Goal: Task Accomplishment & Management: Manage account settings

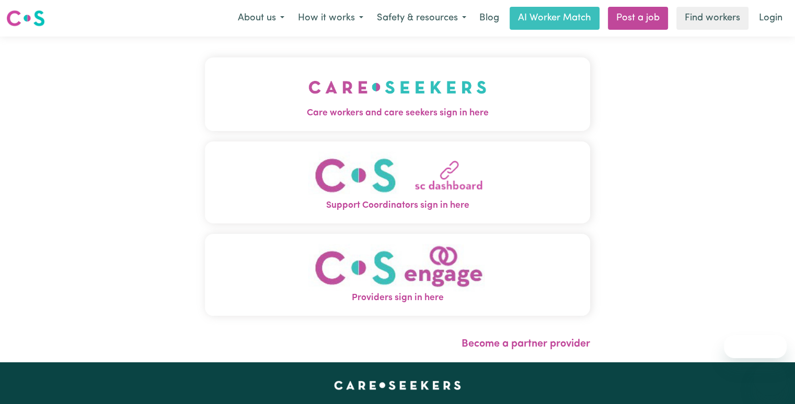
click at [519, 71] on button "Care workers and care seekers sign in here" at bounding box center [397, 93] width 385 height 73
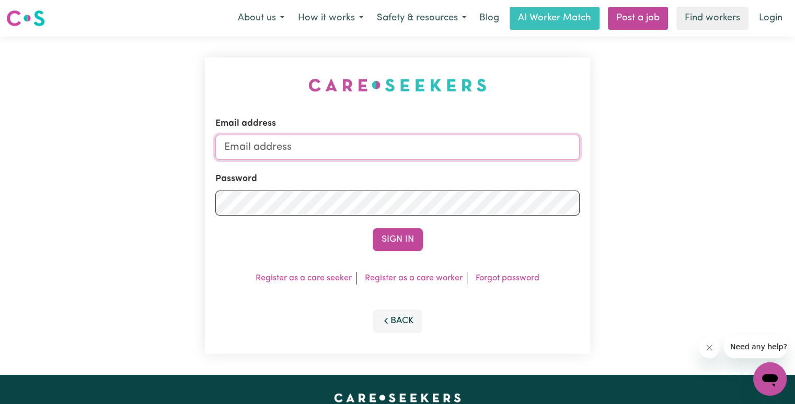
click at [426, 149] on input "Email address" at bounding box center [397, 147] width 364 height 25
click at [407, 153] on input "Email address" at bounding box center [397, 147] width 364 height 25
paste input "[EMAIL_ADDRESS][DOMAIN_NAME]"
type input "[EMAIL_ADDRESS][DOMAIN_NAME]"
click at [372, 228] on button "Sign In" at bounding box center [397, 239] width 50 height 23
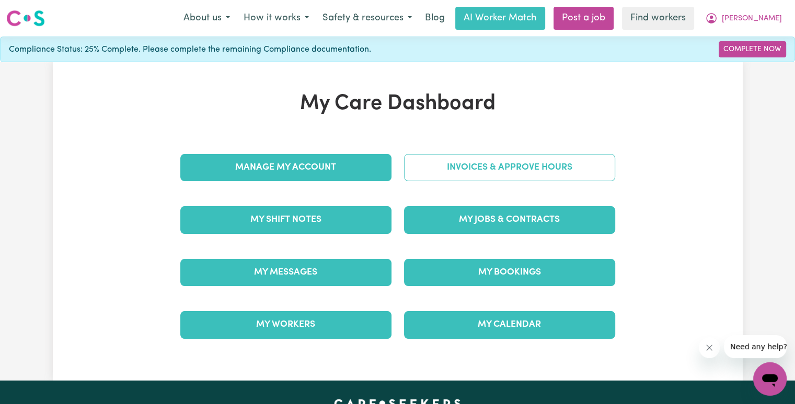
click at [493, 173] on link "Invoices & Approve Hours" at bounding box center [509, 167] width 211 height 27
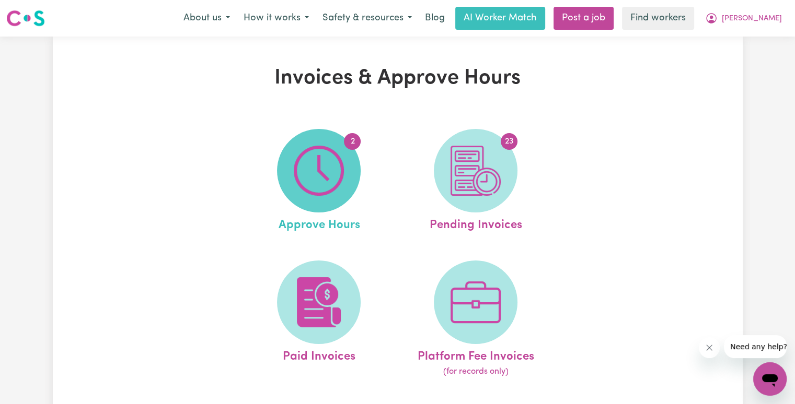
click at [294, 177] on img at bounding box center [319, 171] width 50 height 50
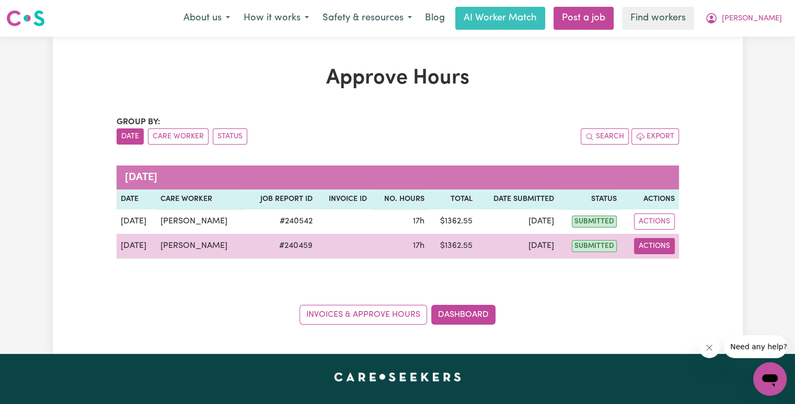
click at [656, 245] on button "Actions" at bounding box center [654, 246] width 41 height 16
click at [664, 266] on link "View Job Report" at bounding box center [679, 270] width 89 height 21
select select "pm"
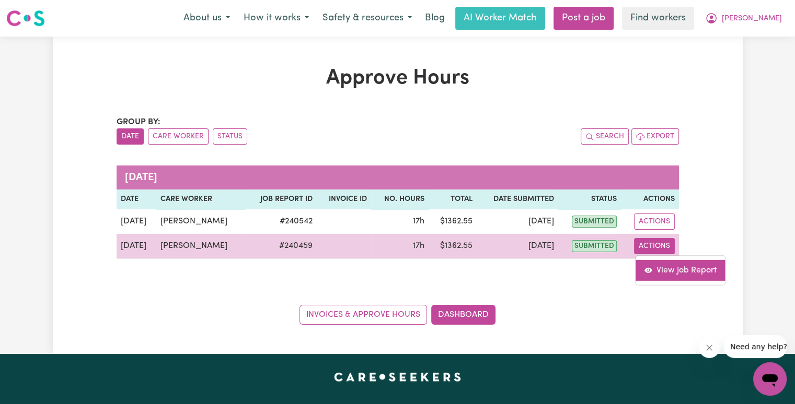
select select "pm"
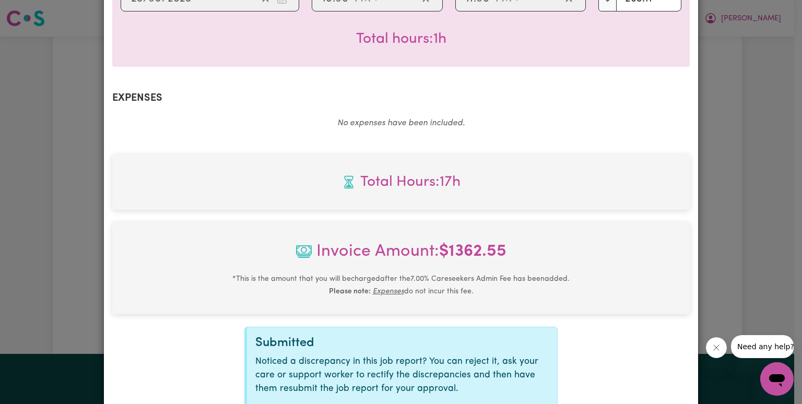
scroll to position [656, 0]
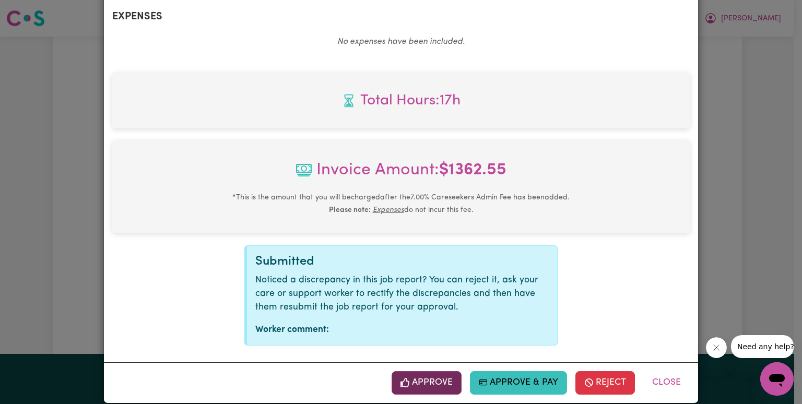
click at [442, 371] on button "Approve" at bounding box center [427, 382] width 70 height 23
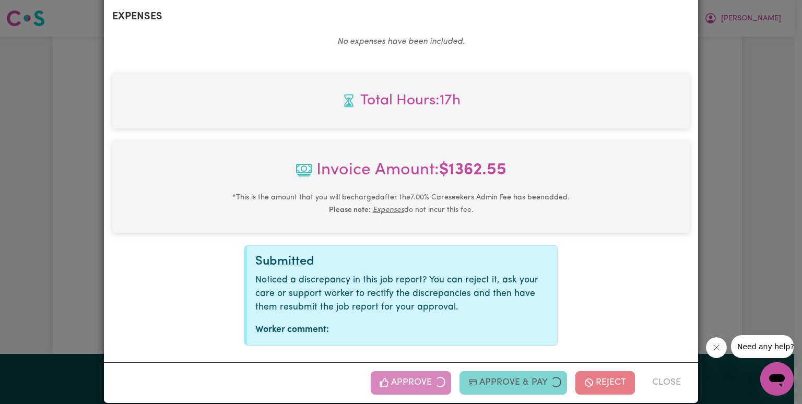
scroll to position [487, 0]
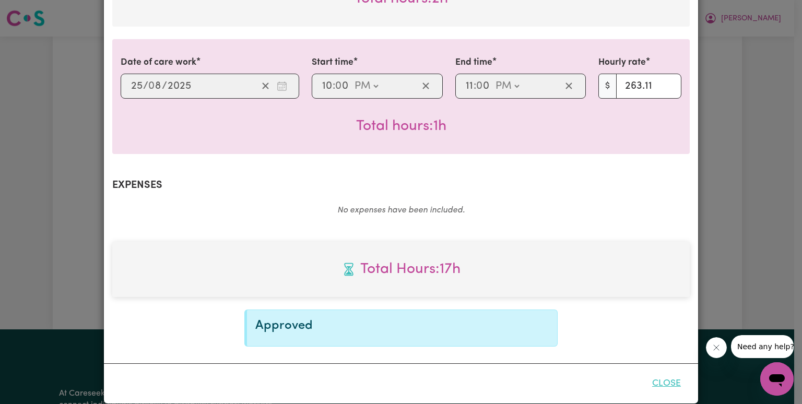
drag, startPoint x: 663, startPoint y: 371, endPoint x: 644, endPoint y: 344, distance: 32.6
click at [663, 372] on button "Close" at bounding box center [667, 383] width 46 height 23
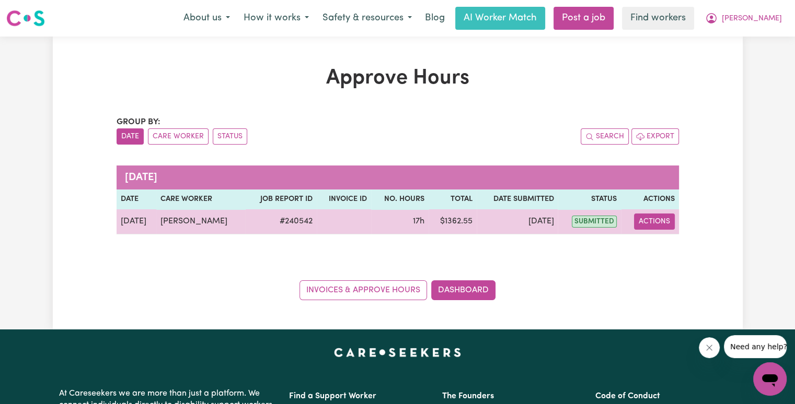
click at [648, 226] on button "Actions" at bounding box center [654, 222] width 41 height 16
click at [655, 238] on link "View Job Report" at bounding box center [679, 245] width 89 height 21
select select "pm"
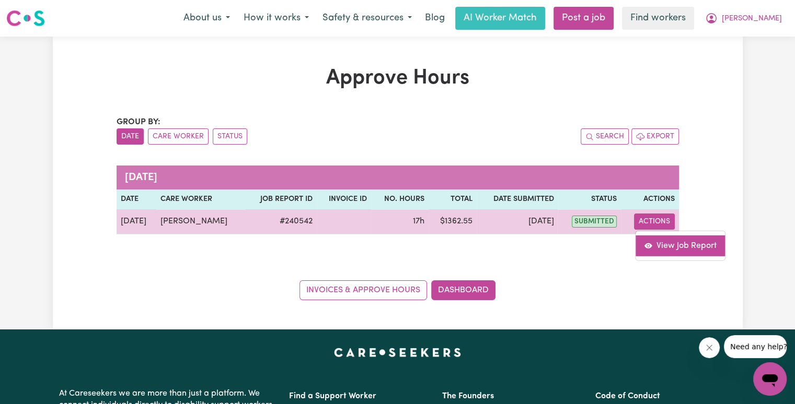
select select "pm"
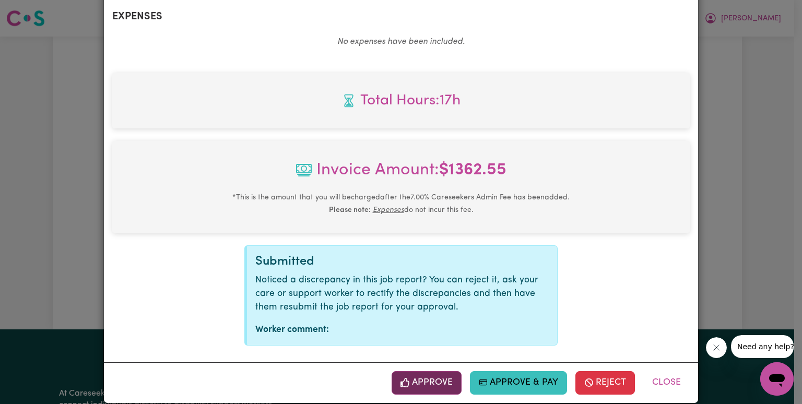
click at [430, 371] on button "Approve" at bounding box center [427, 382] width 70 height 23
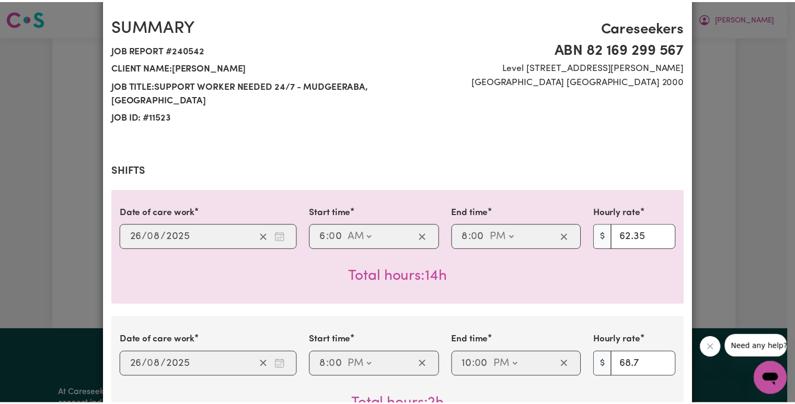
scroll to position [0, 0]
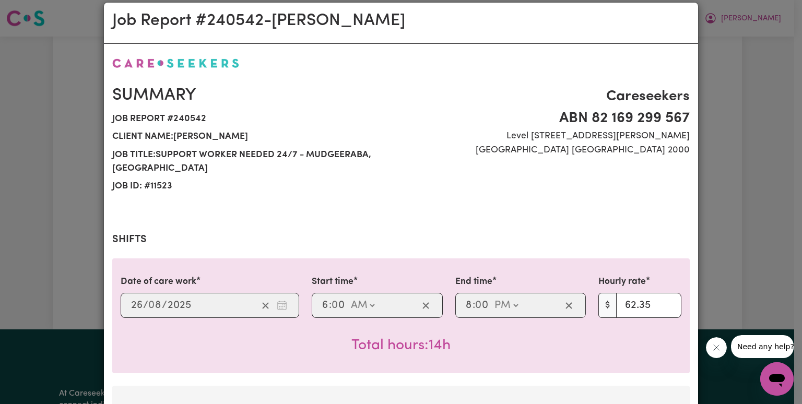
drag, startPoint x: 466, startPoint y: 321, endPoint x: 474, endPoint y: 310, distance: 13.9
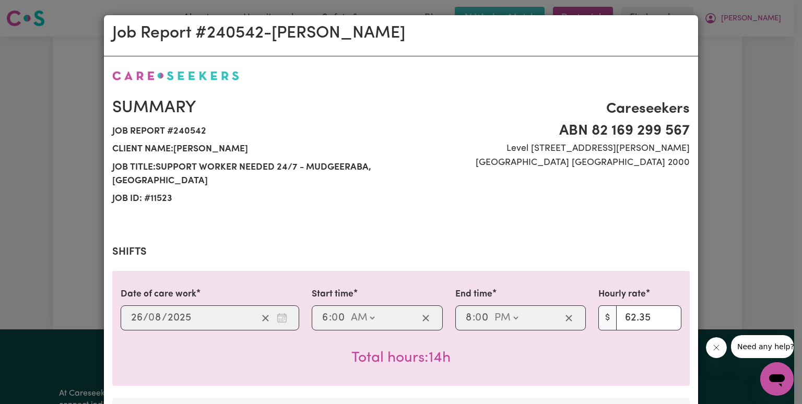
drag, startPoint x: 474, startPoint y: 310, endPoint x: 673, endPoint y: 58, distance: 320.9
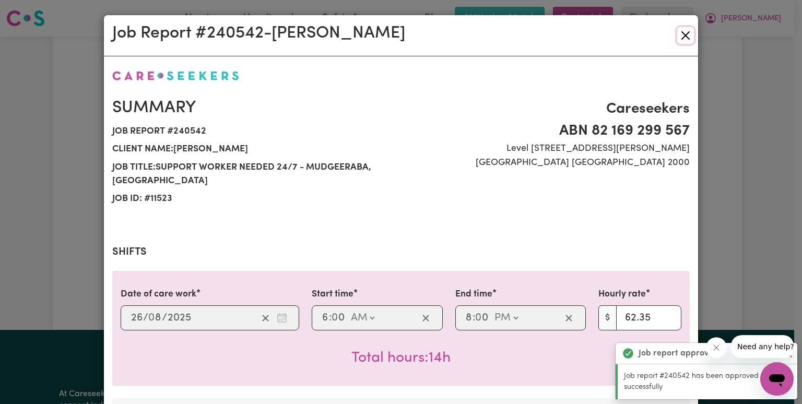
click at [684, 34] on button "Close" at bounding box center [685, 35] width 17 height 17
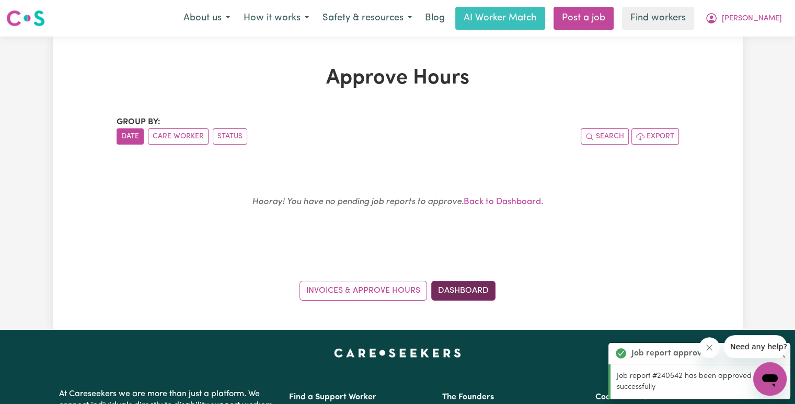
click at [466, 297] on link "Dashboard" at bounding box center [463, 291] width 64 height 20
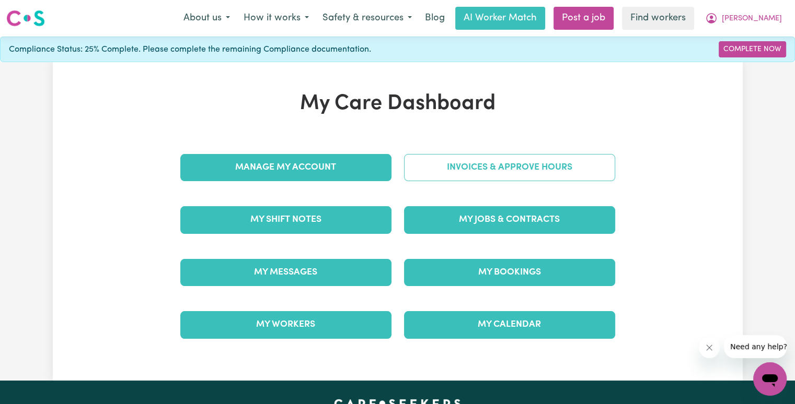
click at [481, 175] on link "Invoices & Approve Hours" at bounding box center [509, 167] width 211 height 27
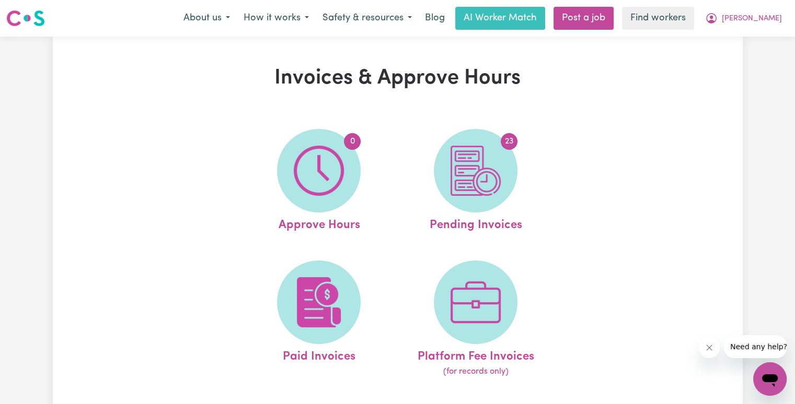
click at [474, 178] on img at bounding box center [475, 171] width 50 height 50
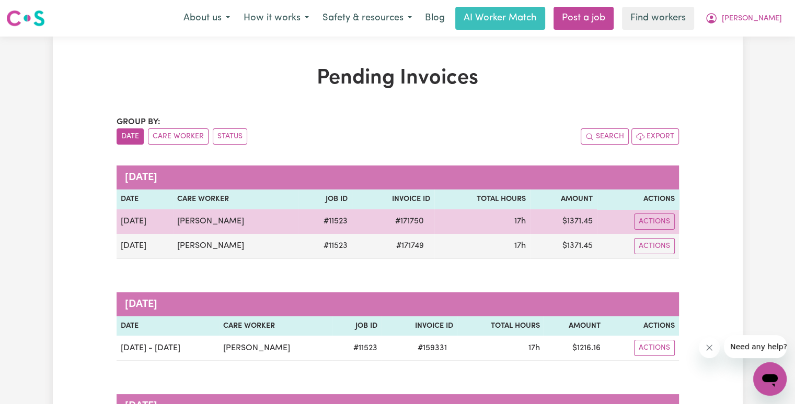
click at [408, 225] on span "# 171750" at bounding box center [409, 221] width 41 height 13
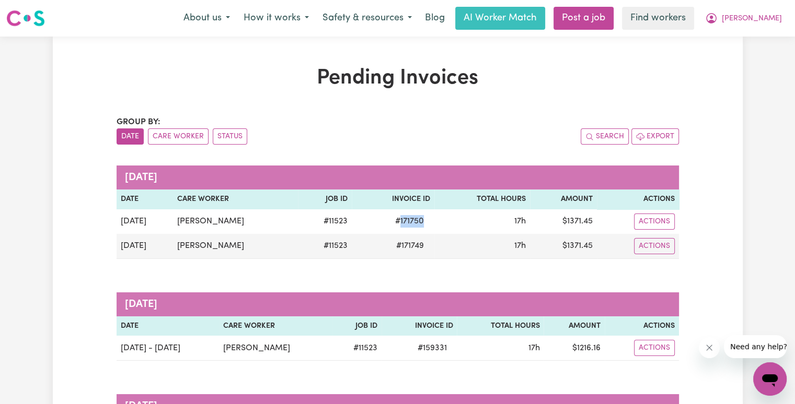
copy span "171750"
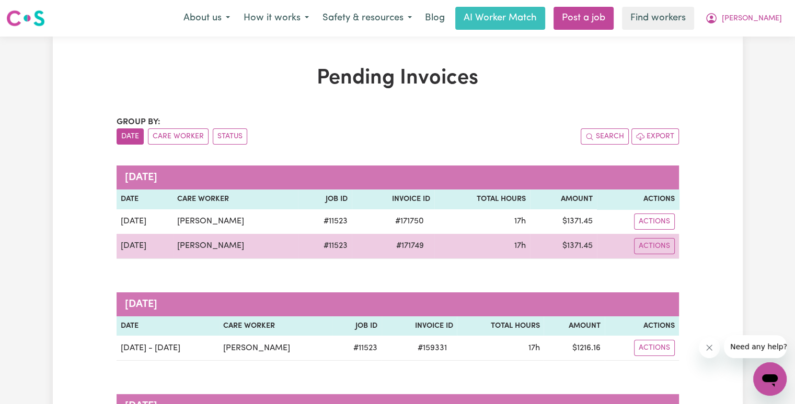
click at [396, 251] on span "# 171749" at bounding box center [410, 246] width 40 height 13
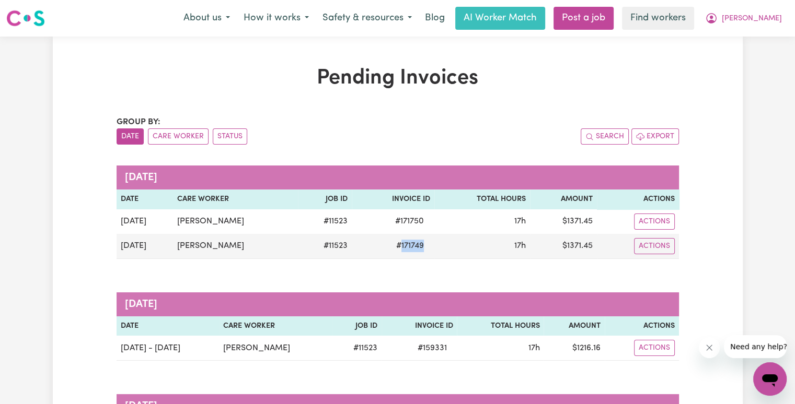
copy span "171749"
click at [773, 17] on span "[PERSON_NAME]" at bounding box center [751, 18] width 60 height 11
click at [750, 65] on link "Logout" at bounding box center [746, 60] width 83 height 20
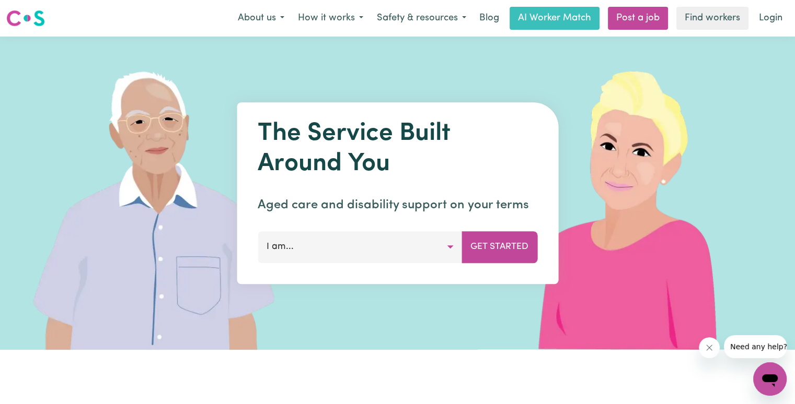
click at [767, 30] on div "Menu About us How it works Safety & resources Blog AI Worker Match Post a job F…" at bounding box center [397, 18] width 795 height 24
click at [763, 22] on link "Login" at bounding box center [770, 18] width 36 height 23
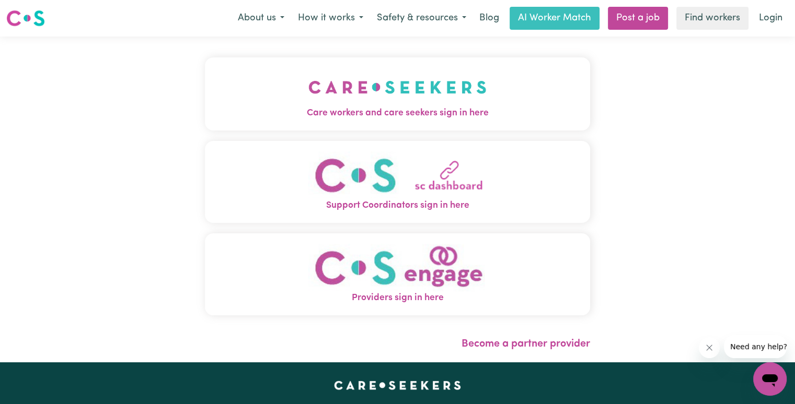
click at [308, 86] on img "Care workers and care seekers sign in here" at bounding box center [397, 87] width 178 height 39
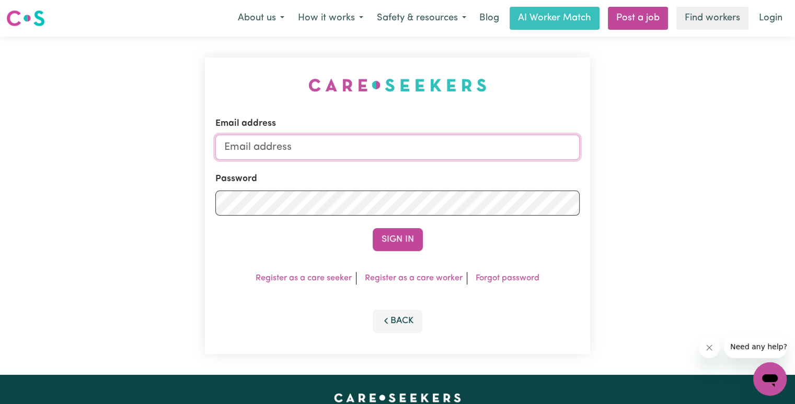
click at [316, 145] on input "Email address" at bounding box center [397, 147] width 364 height 25
drag, startPoint x: 277, startPoint y: 145, endPoint x: 620, endPoint y: 173, distance: 343.8
click at [620, 173] on div "Email address [EMAIL_ADDRESS][DOMAIN_NAME] Password Sign In Register as a care …" at bounding box center [397, 206] width 795 height 338
paste input "tiffinybeamish"
type input "[EMAIL_ADDRESS][DOMAIN_NAME]"
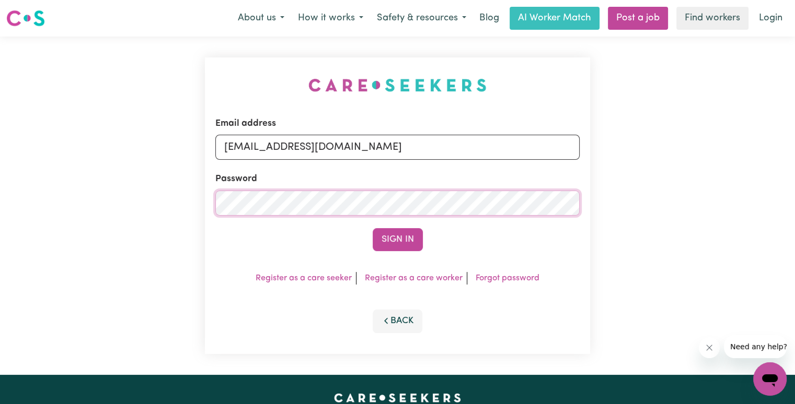
click at [372, 228] on button "Sign In" at bounding box center [397, 239] width 50 height 23
